Goal: Information Seeking & Learning: Learn about a topic

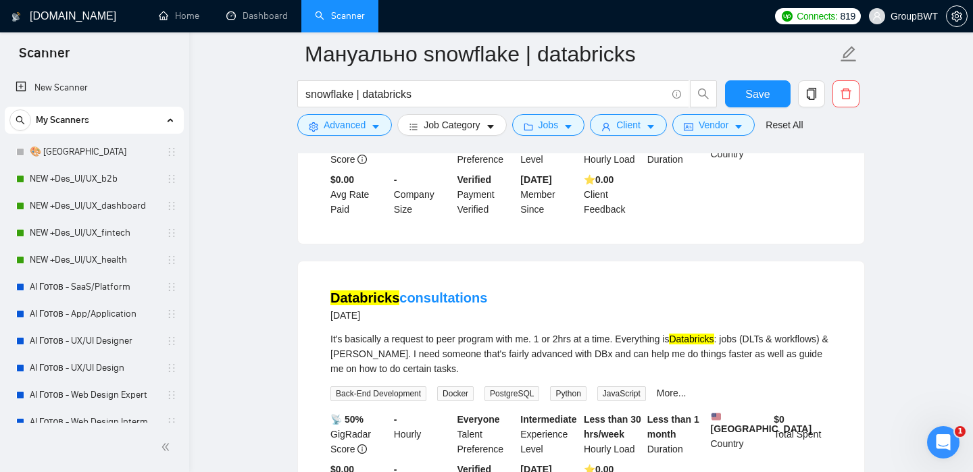
scroll to position [609, 0]
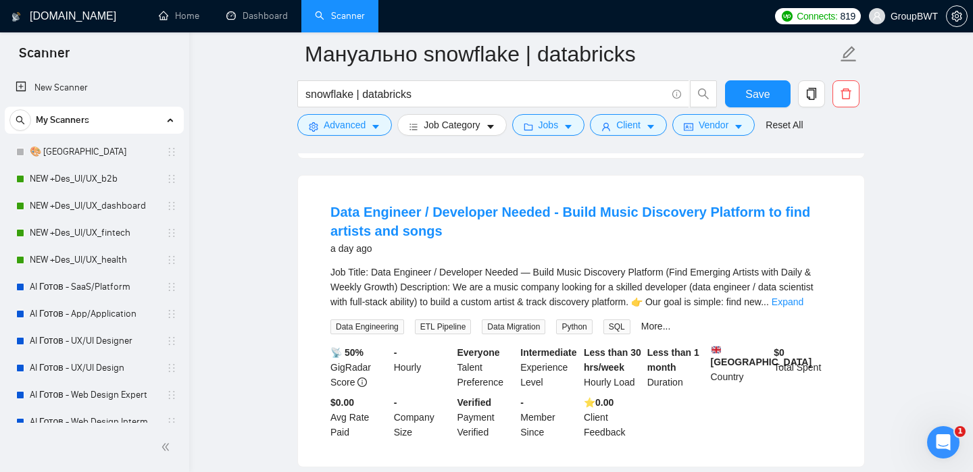
scroll to position [399, 0]
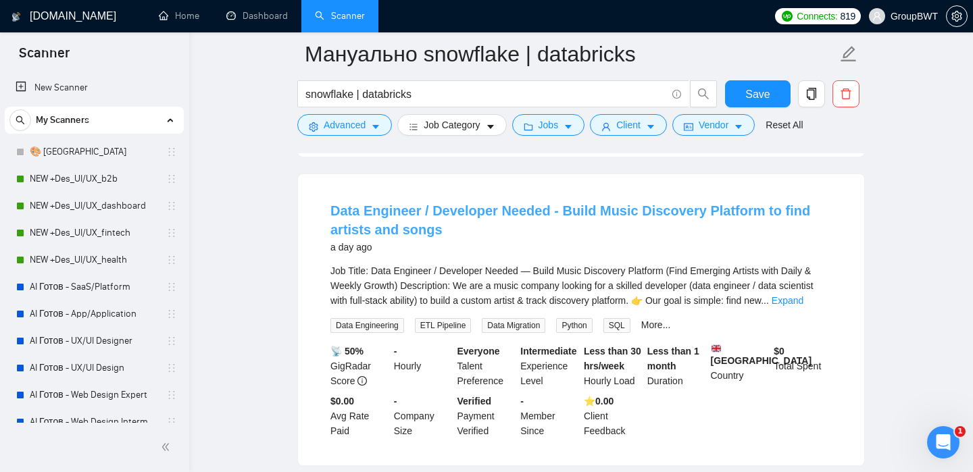
click at [390, 209] on link "Data Engineer / Developer Needed - Build Music Discovery Platform to find artis…" at bounding box center [570, 220] width 480 height 34
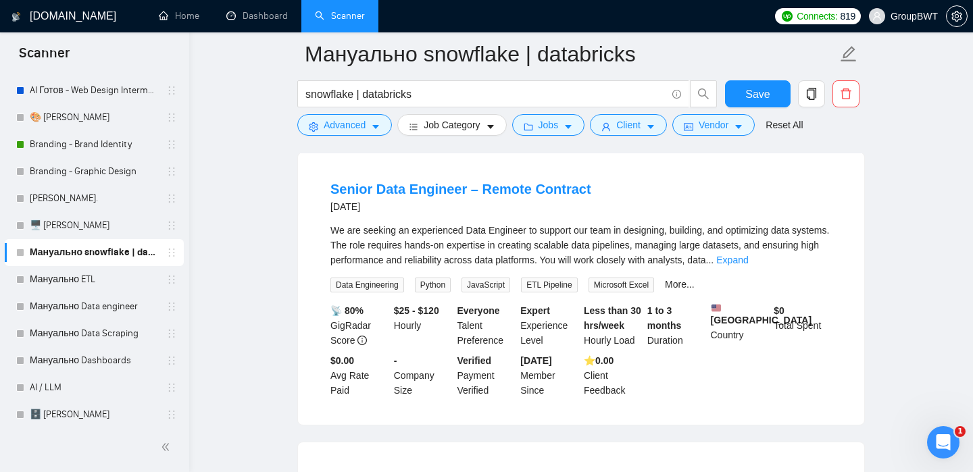
scroll to position [380, 0]
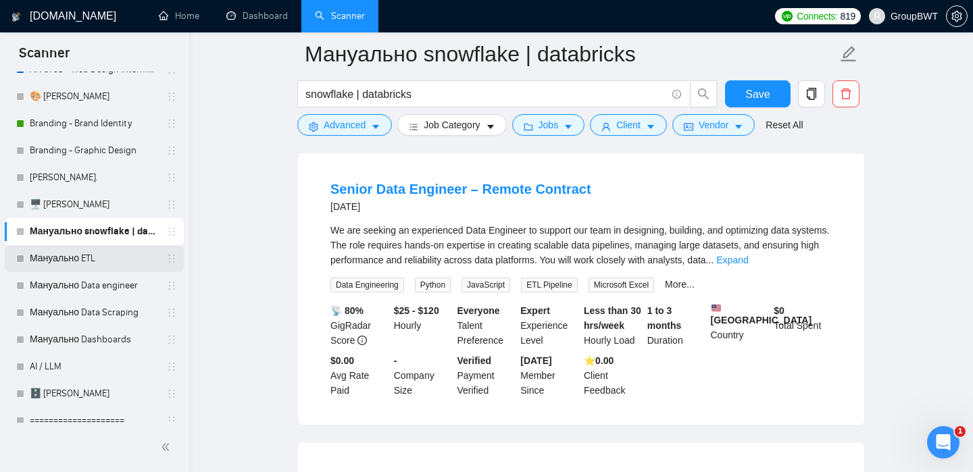
click at [76, 252] on link "Мануально ETL" at bounding box center [94, 258] width 128 height 27
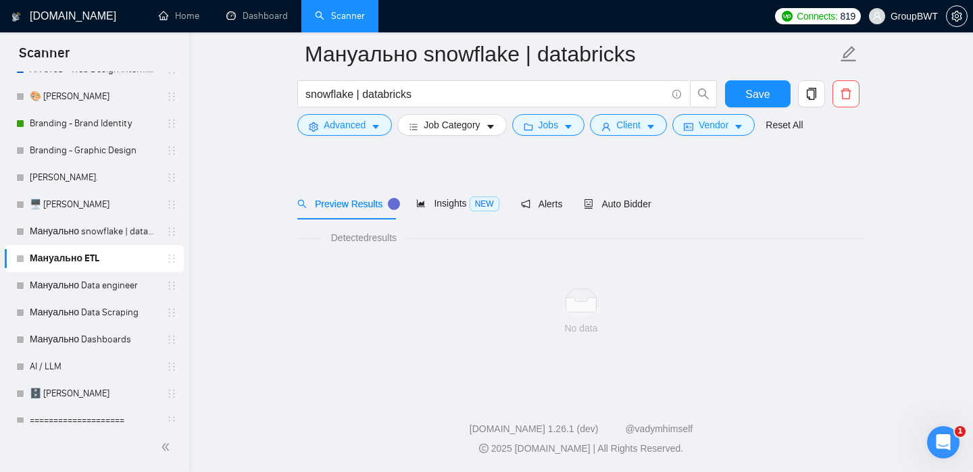
scroll to position [21, 0]
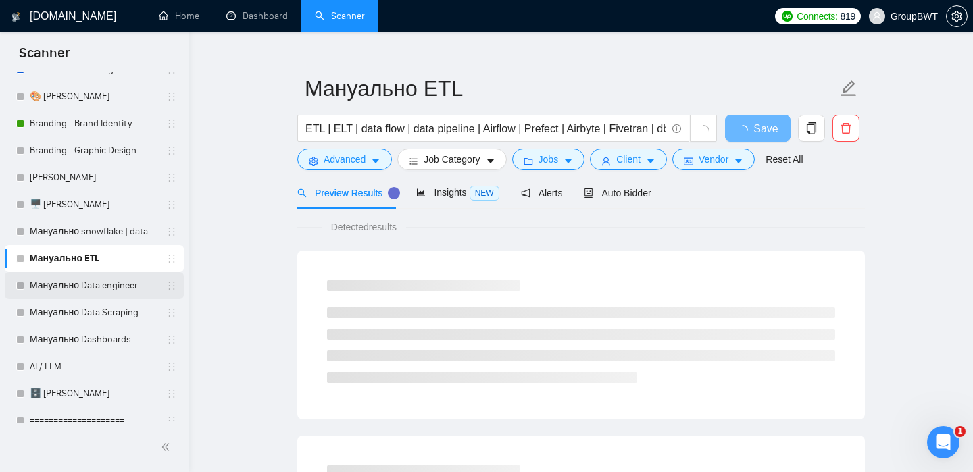
click at [77, 286] on link "Мануально Data engineer" at bounding box center [94, 285] width 128 height 27
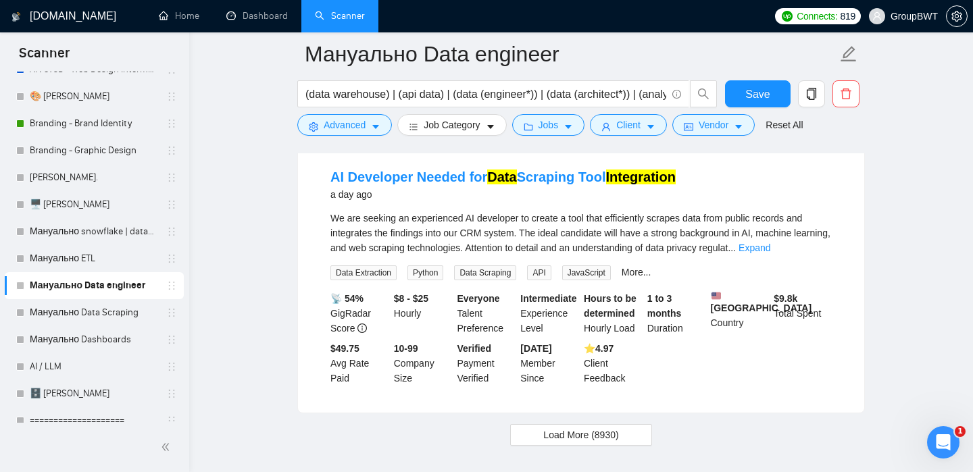
scroll to position [2901, 0]
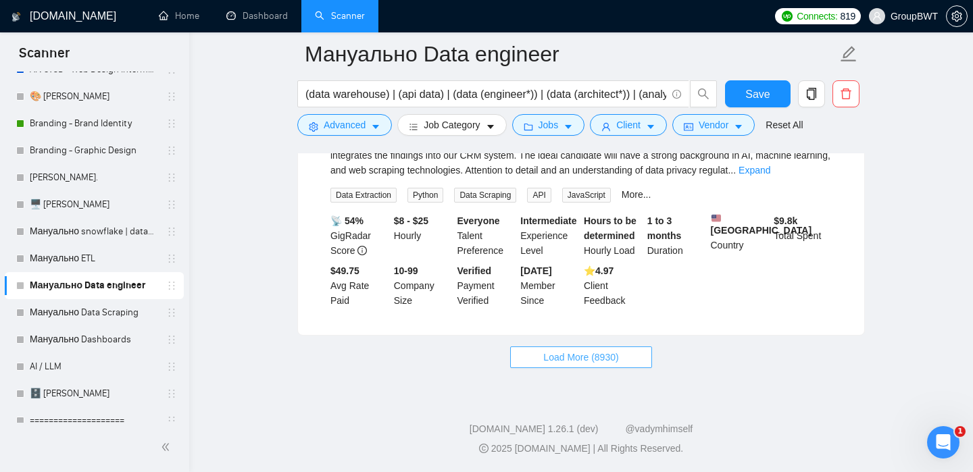
click at [610, 359] on span "Load More (8930)" at bounding box center [580, 357] width 75 height 15
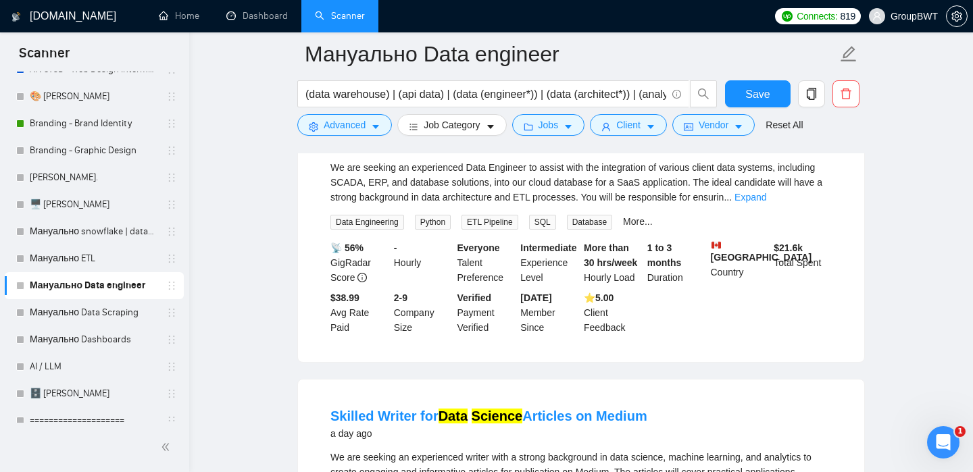
scroll to position [4286, 0]
click at [106, 262] on link "Мануально ETL" at bounding box center [94, 258] width 128 height 27
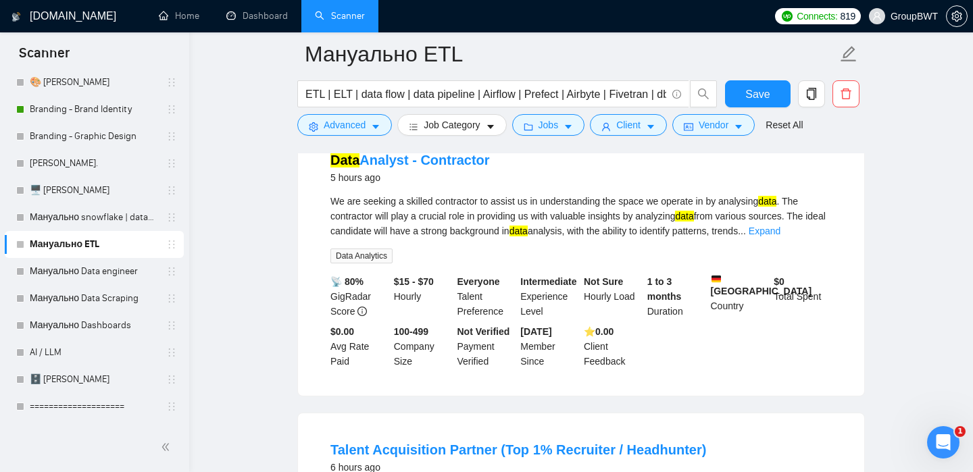
scroll to position [1361, 0]
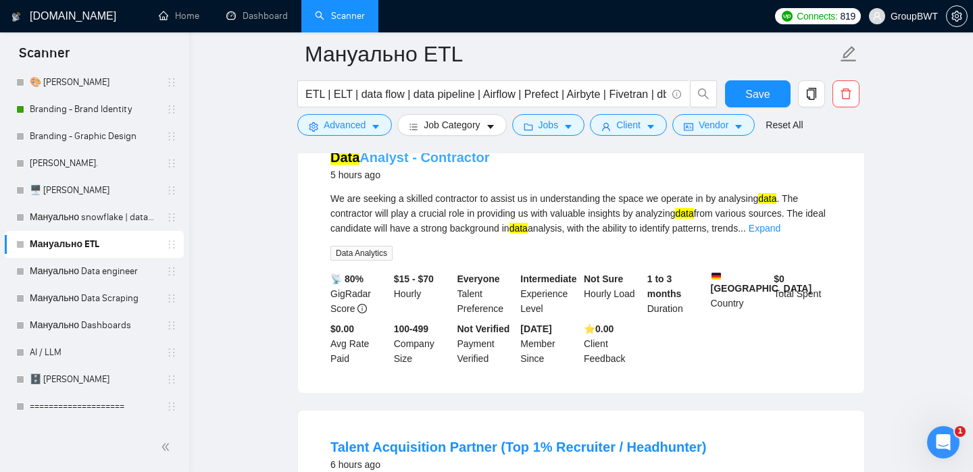
click at [414, 165] on link "Data Analyst - Contractor" at bounding box center [409, 157] width 159 height 15
